Goal: Book appointment/travel/reservation

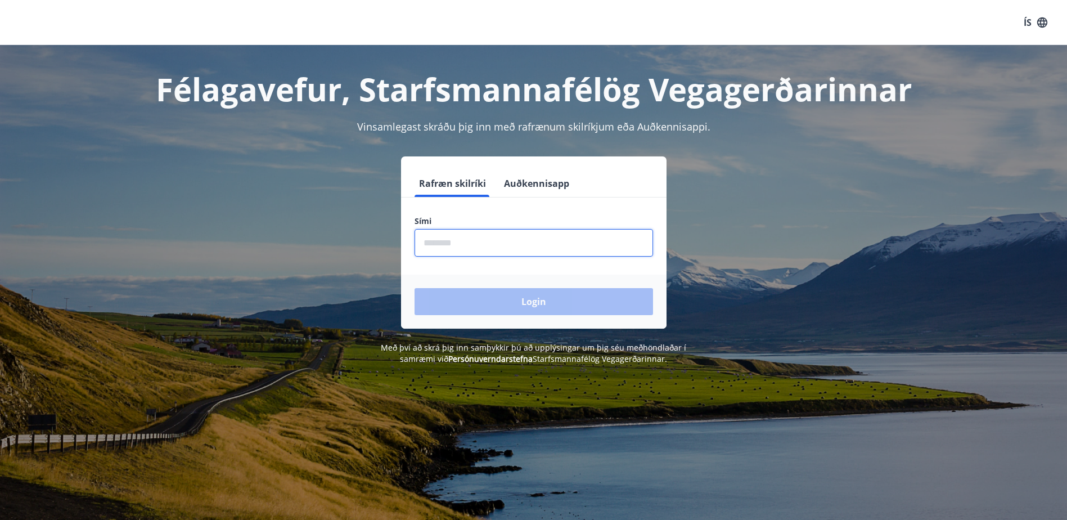
click at [517, 239] on input "phone" at bounding box center [534, 243] width 239 height 28
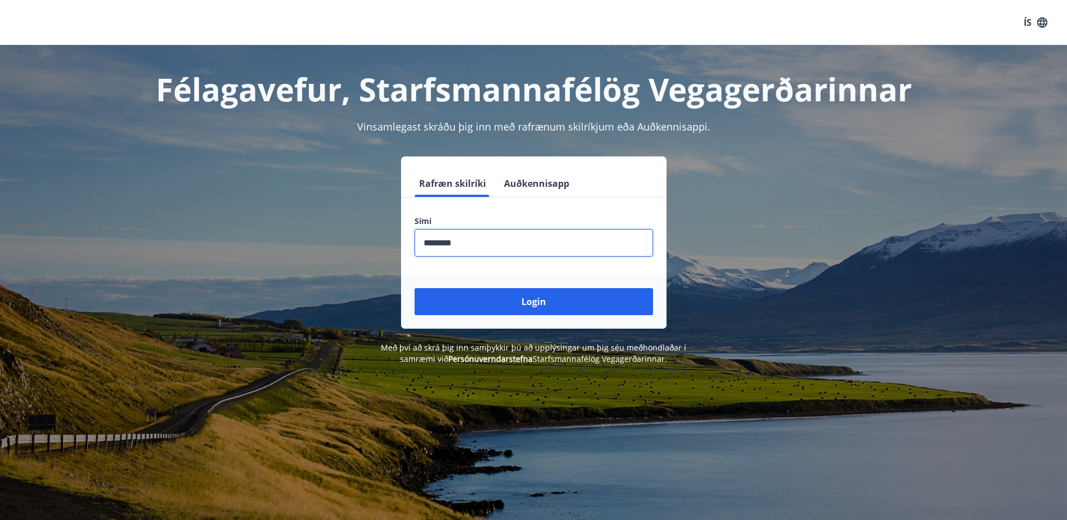
type input "********"
click at [415, 288] on button "Login" at bounding box center [534, 301] width 239 height 27
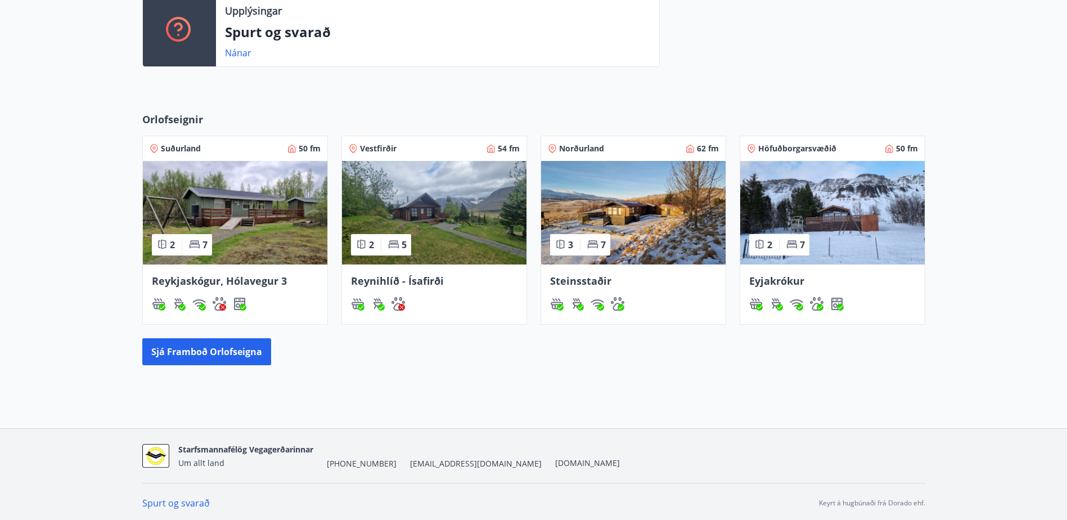
scroll to position [408, 0]
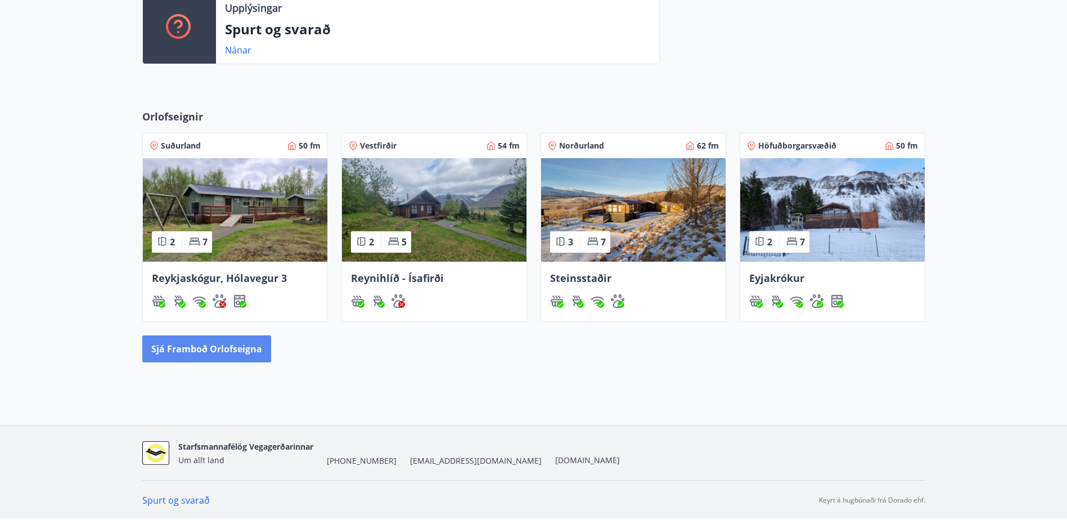
click at [217, 350] on button "Sjá framboð orlofseigna" at bounding box center [206, 348] width 129 height 27
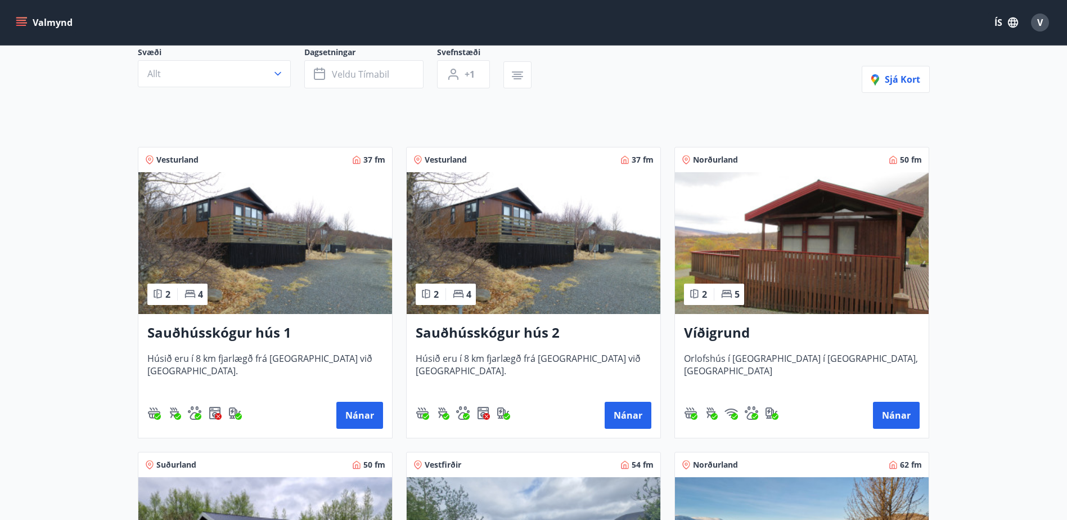
scroll to position [113, 0]
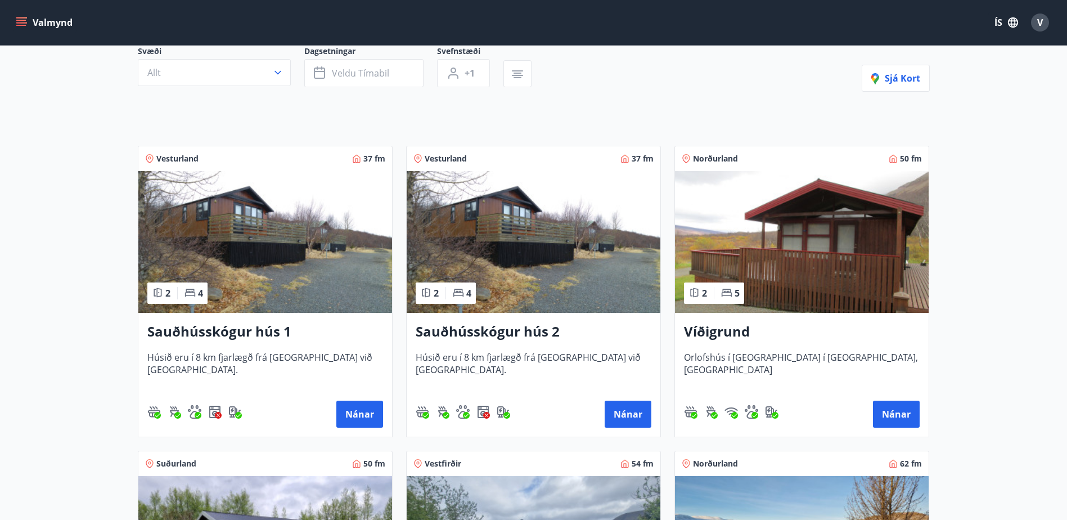
click at [816, 348] on div "Víðigrund Orlofshús í Þórðarstaðaskógi í Fnjóskadal, Suður-Þingeyjarsýslu Nánar" at bounding box center [802, 375] width 254 height 124
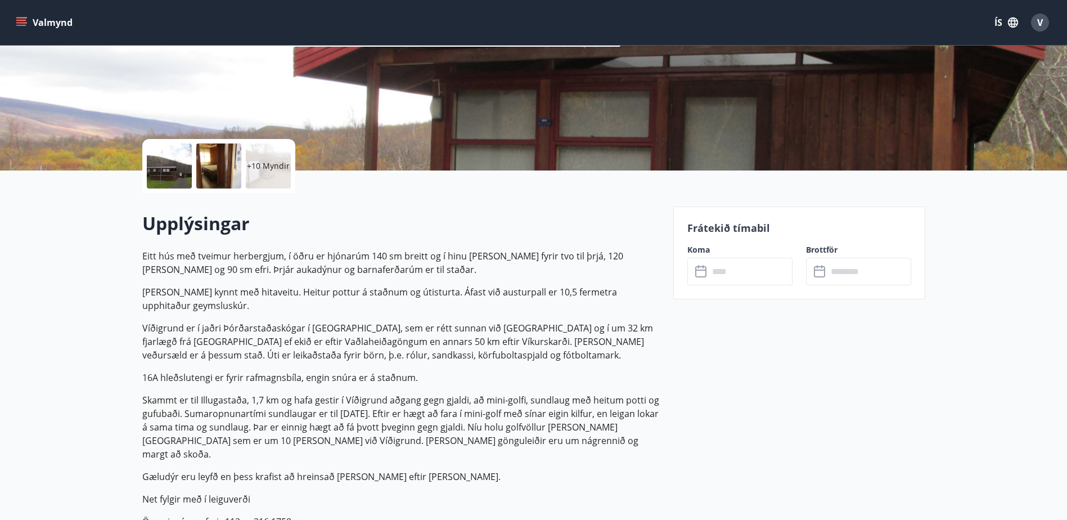
scroll to position [113, 0]
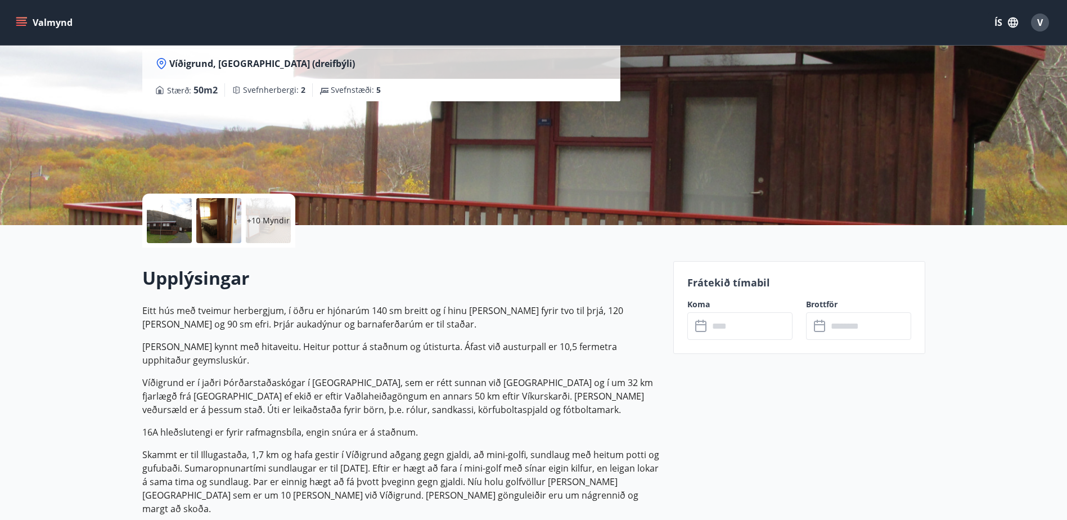
click at [718, 325] on input "text" at bounding box center [751, 326] width 84 height 28
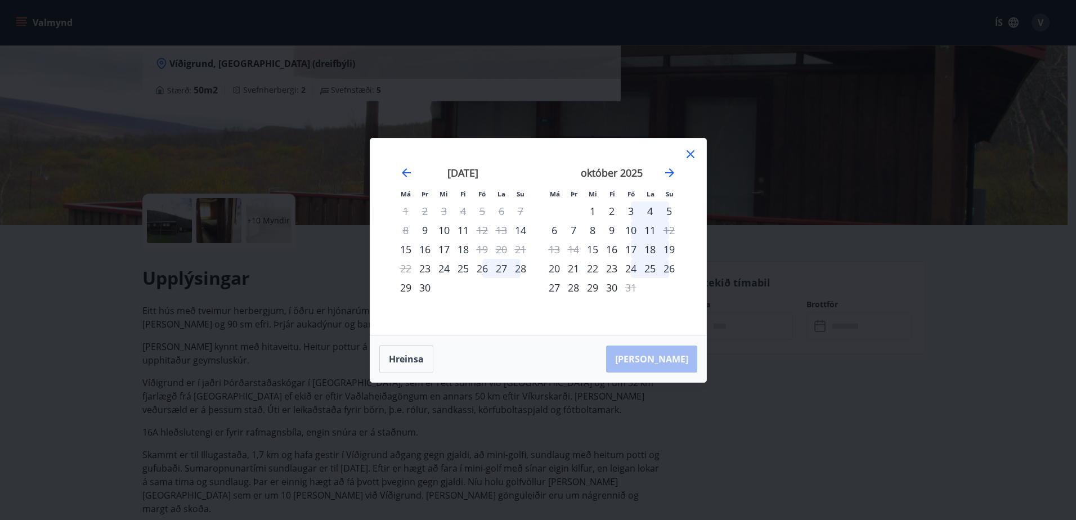
click at [695, 155] on icon at bounding box center [690, 154] width 14 height 14
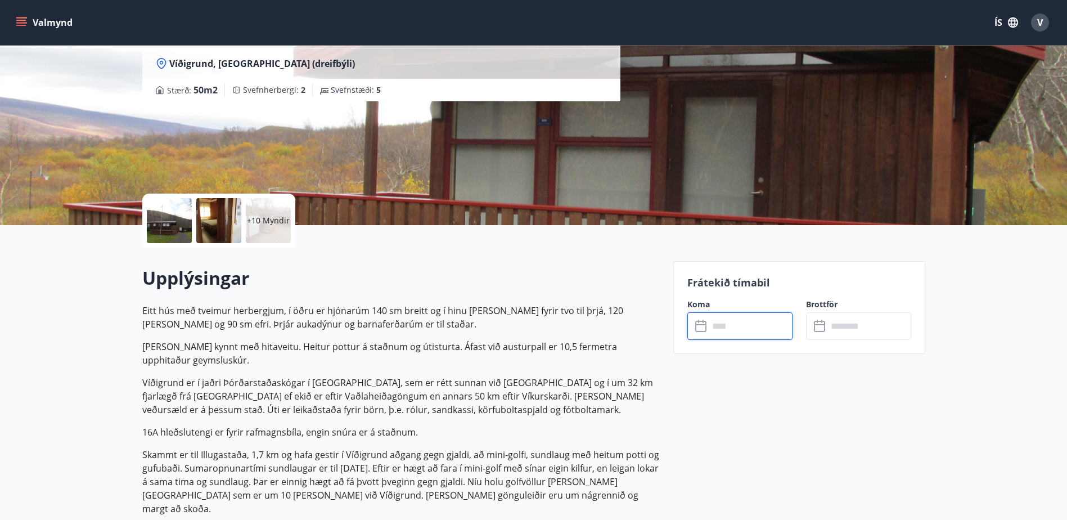
click at [731, 328] on input "text" at bounding box center [751, 326] width 84 height 28
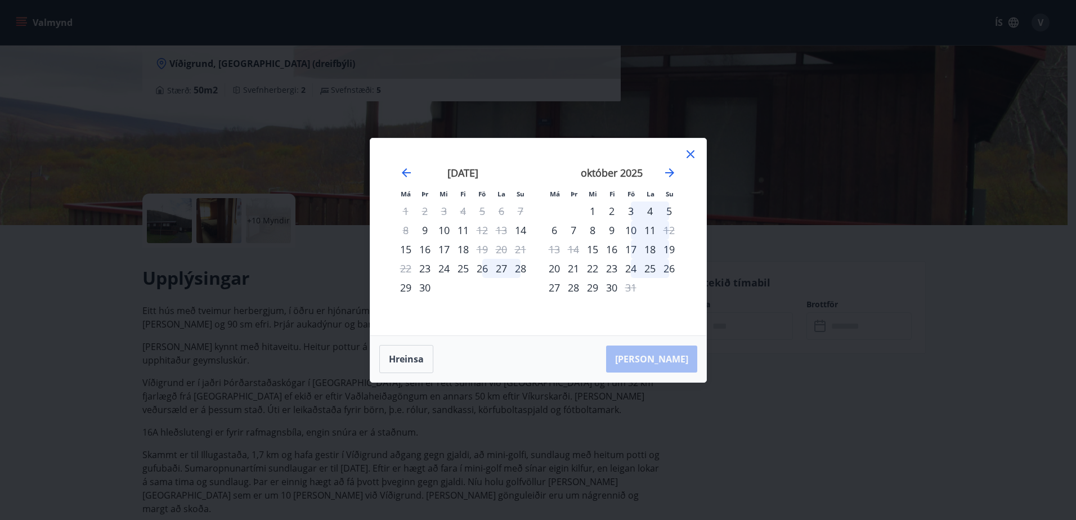
click at [695, 154] on icon at bounding box center [690, 154] width 14 height 14
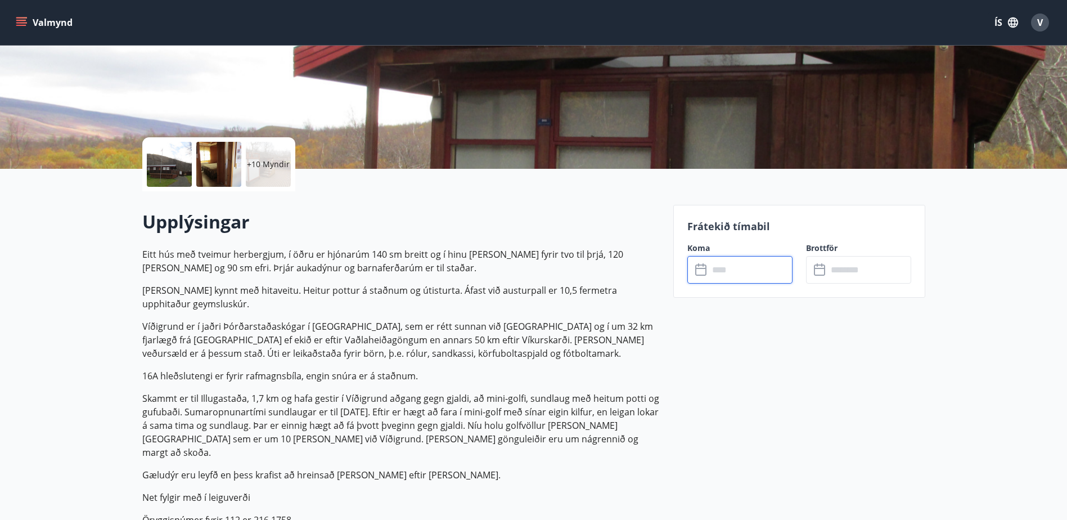
scroll to position [0, 0]
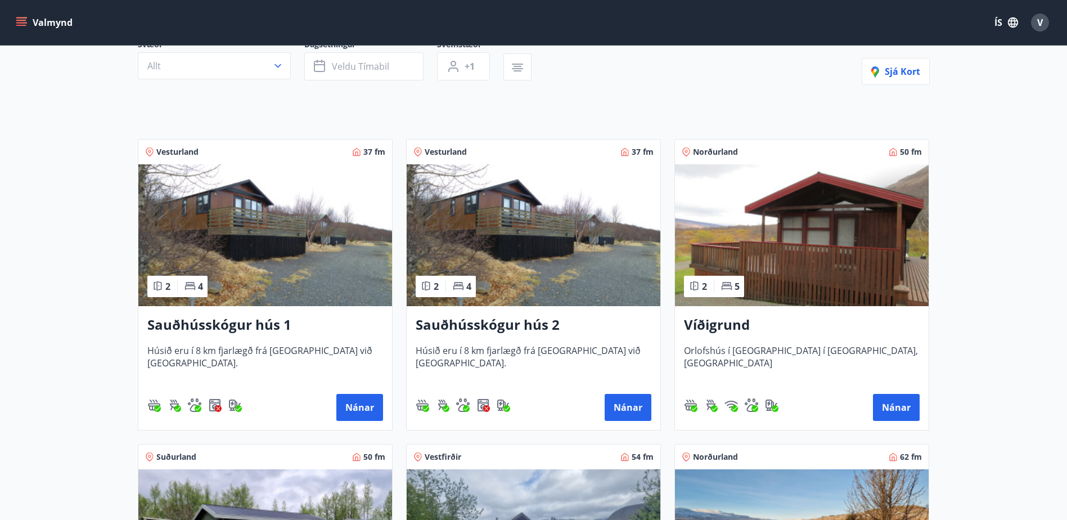
scroll to position [113, 0]
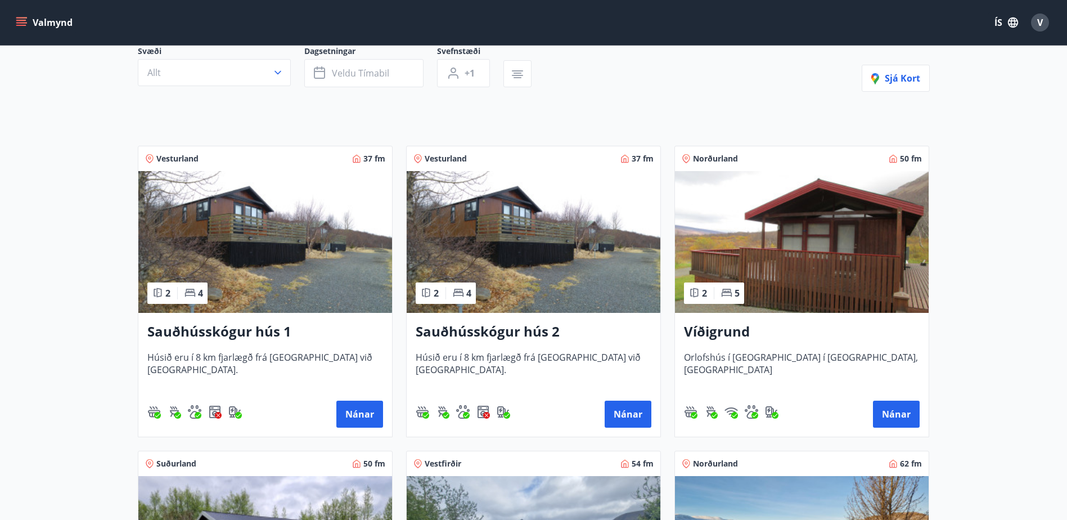
click at [282, 336] on h3 "Sauðhússkógur hús 1" at bounding box center [265, 332] width 236 height 20
